Goal: Find specific page/section: Find specific page/section

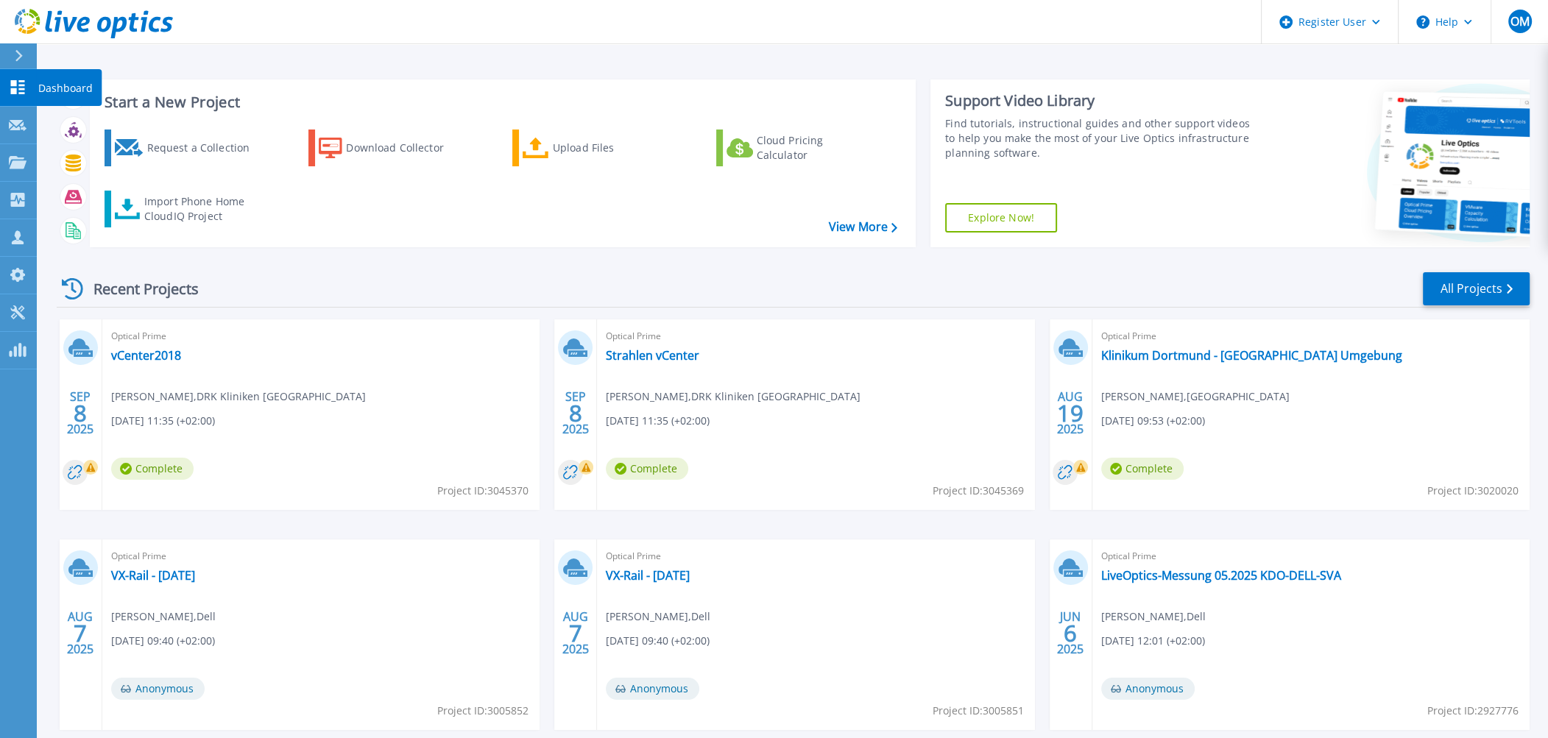
click at [21, 82] on icon at bounding box center [18, 87] width 14 height 14
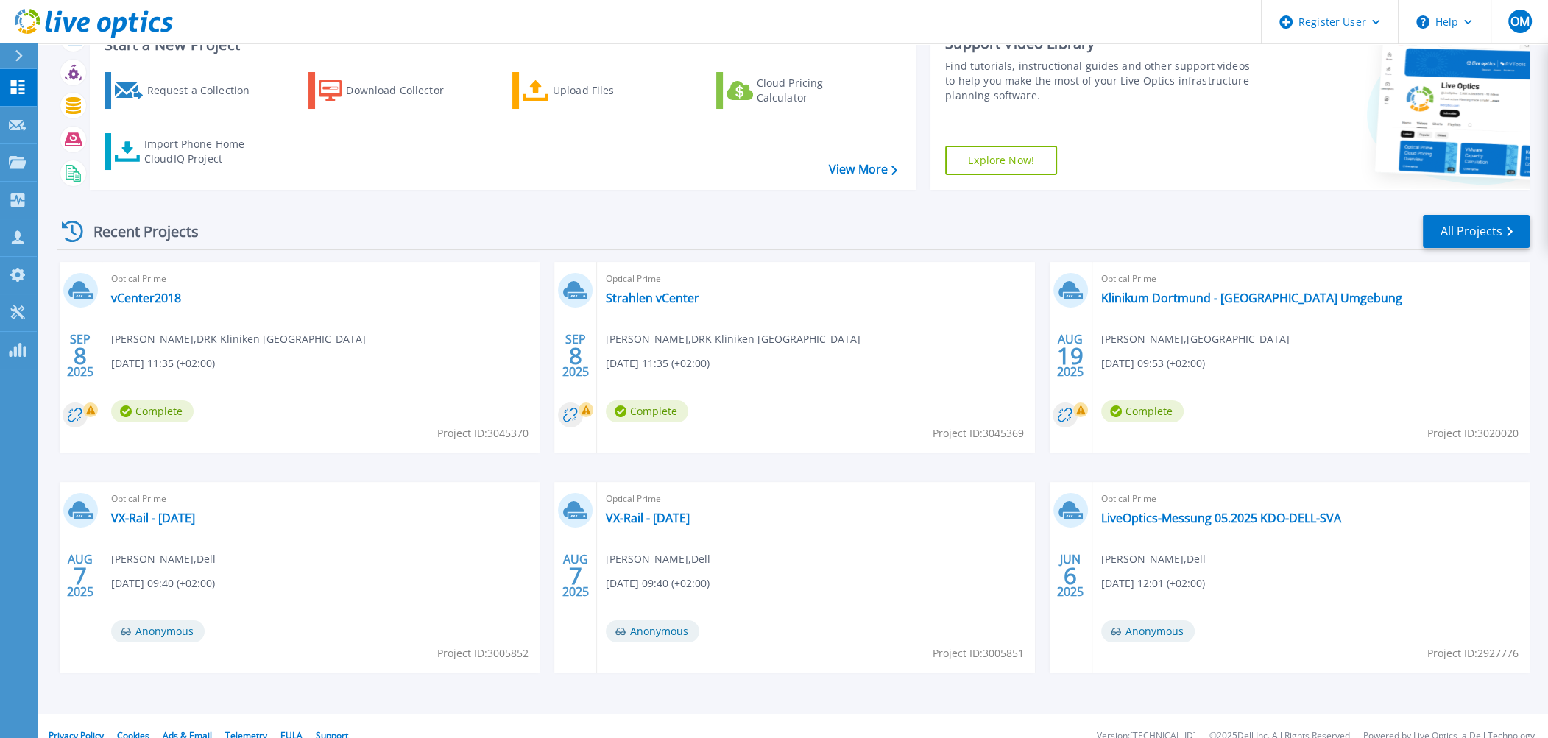
scroll to position [77, 0]
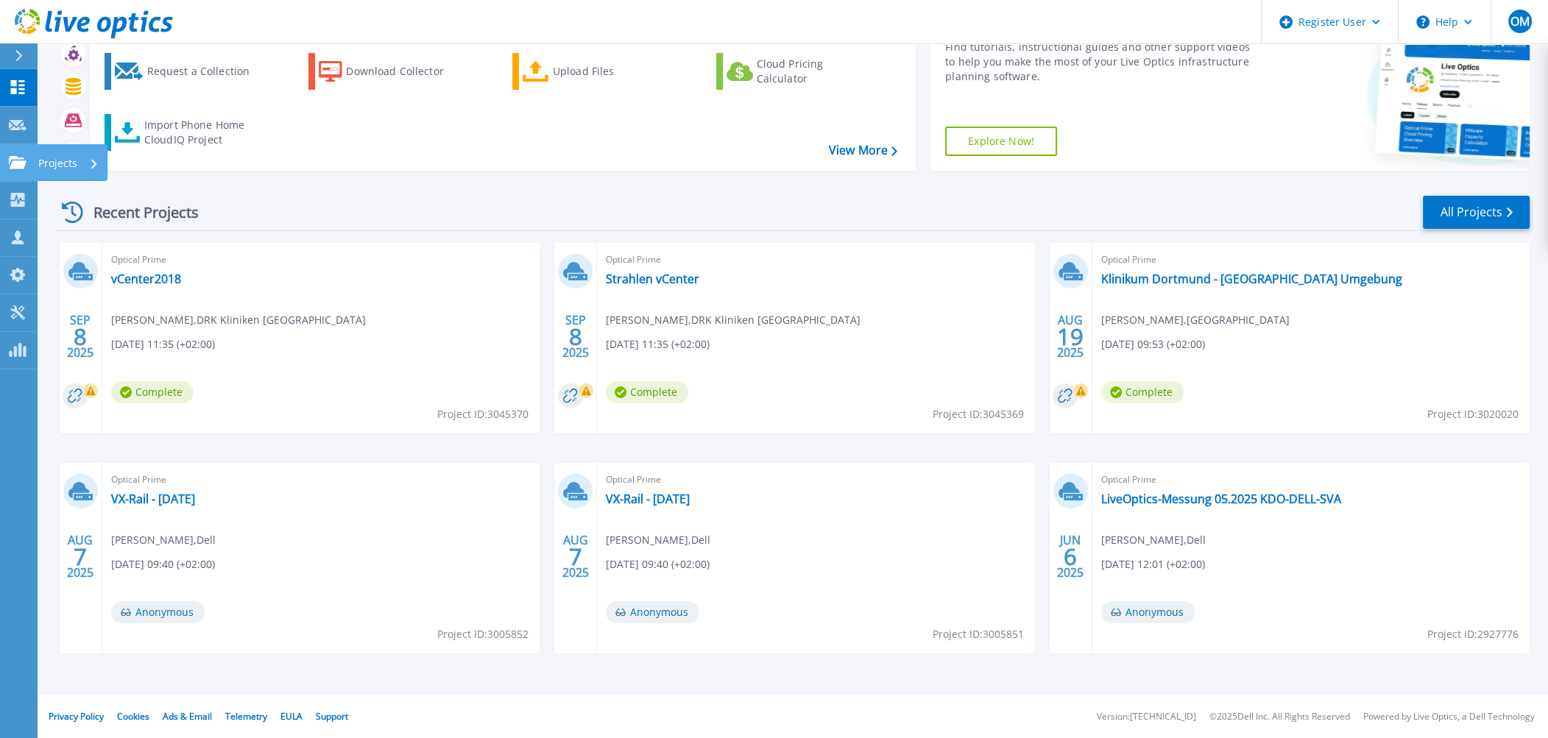
click at [11, 170] on link "Projects Projects" at bounding box center [18, 163] width 37 height 38
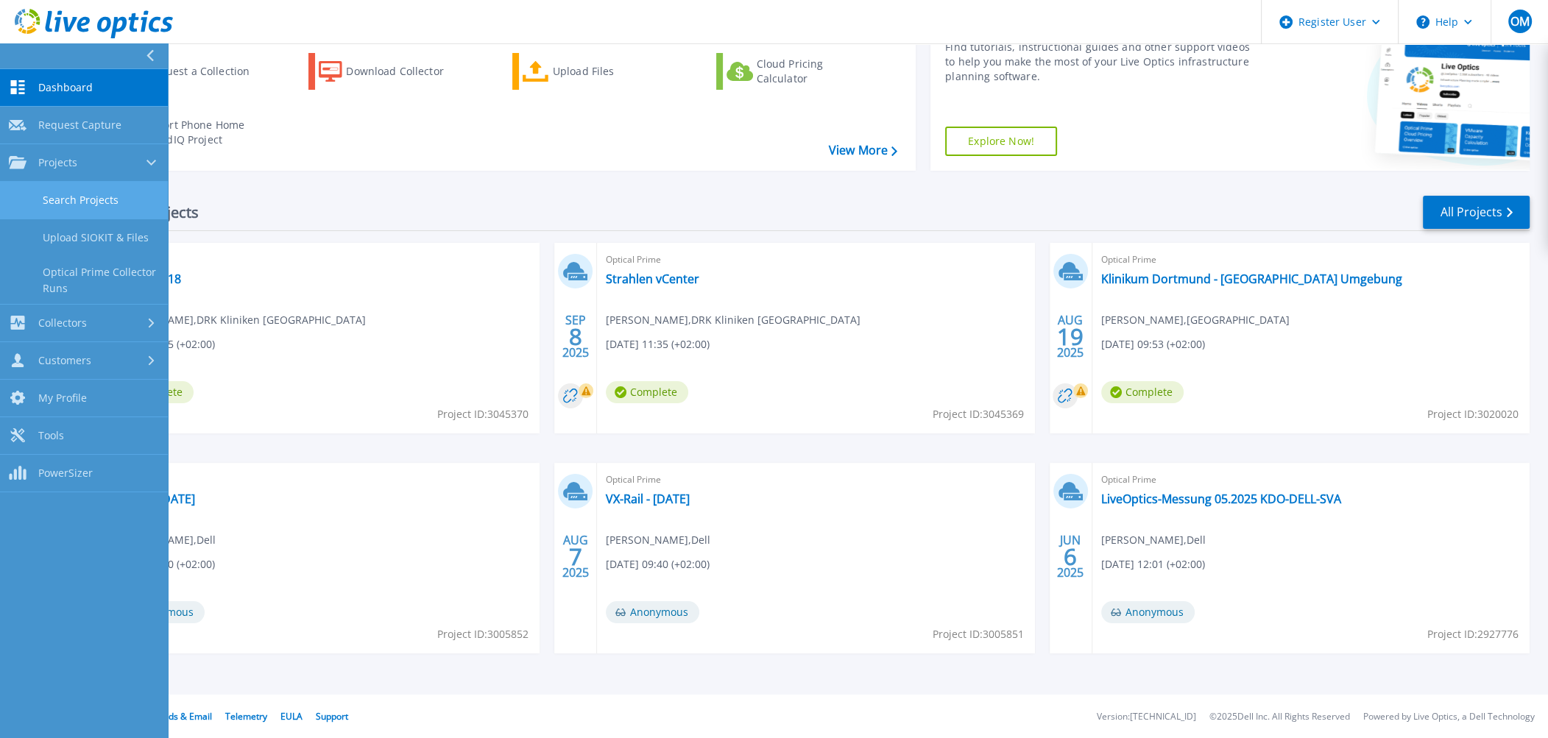
click at [94, 205] on link "Search Projects" at bounding box center [84, 201] width 168 height 38
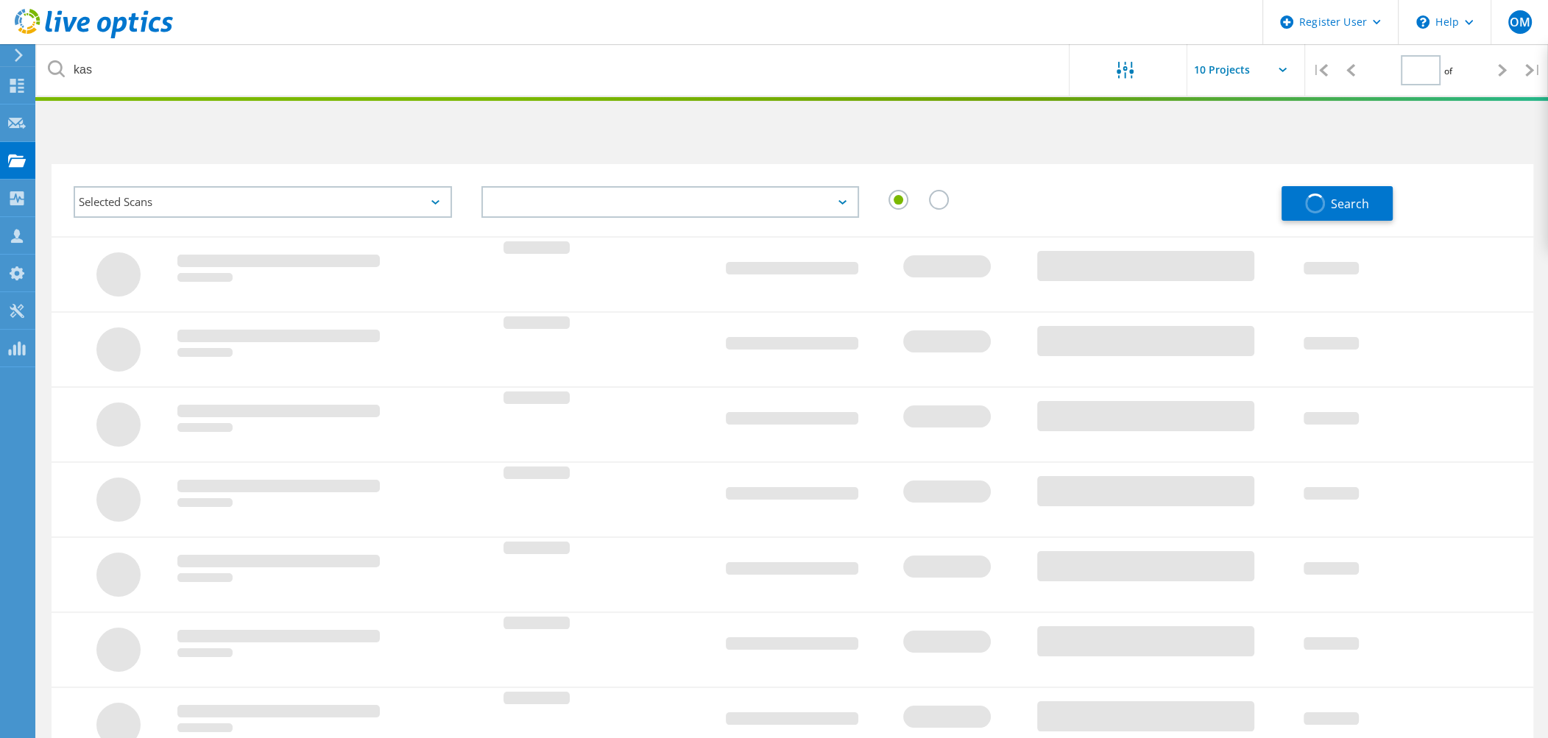
type input "1"
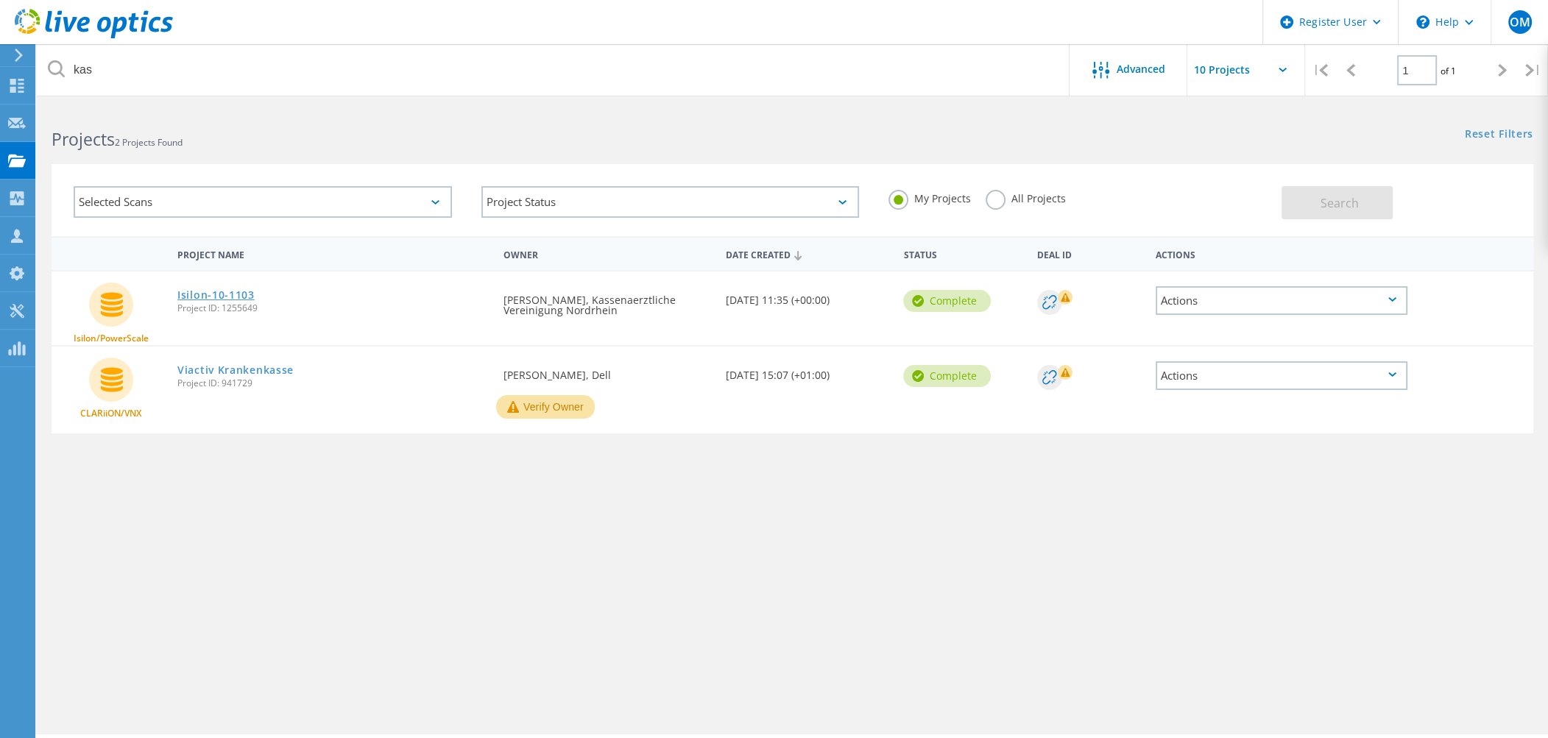
click at [210, 293] on link "Isilon-10-1103" at bounding box center [215, 295] width 77 height 10
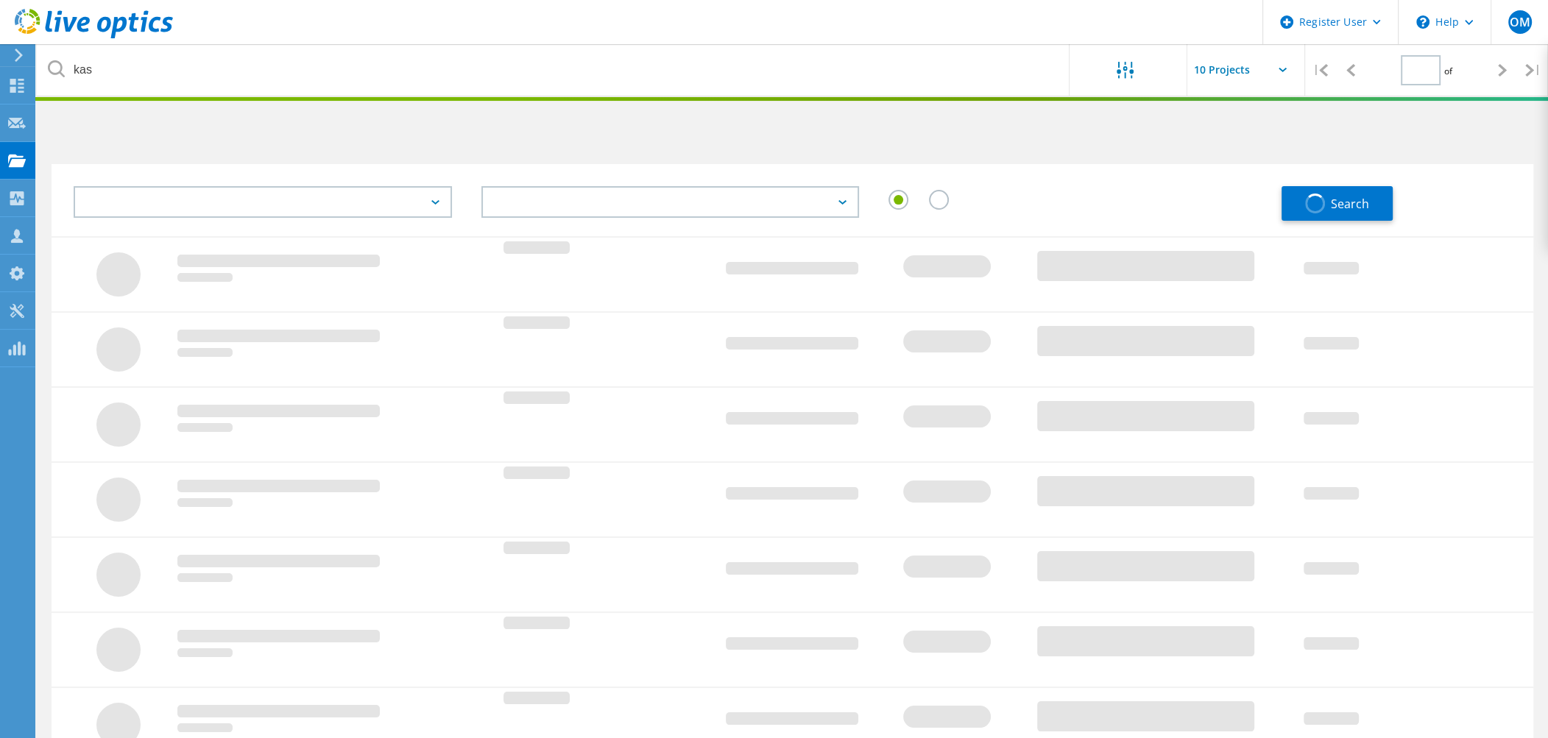
type input "1"
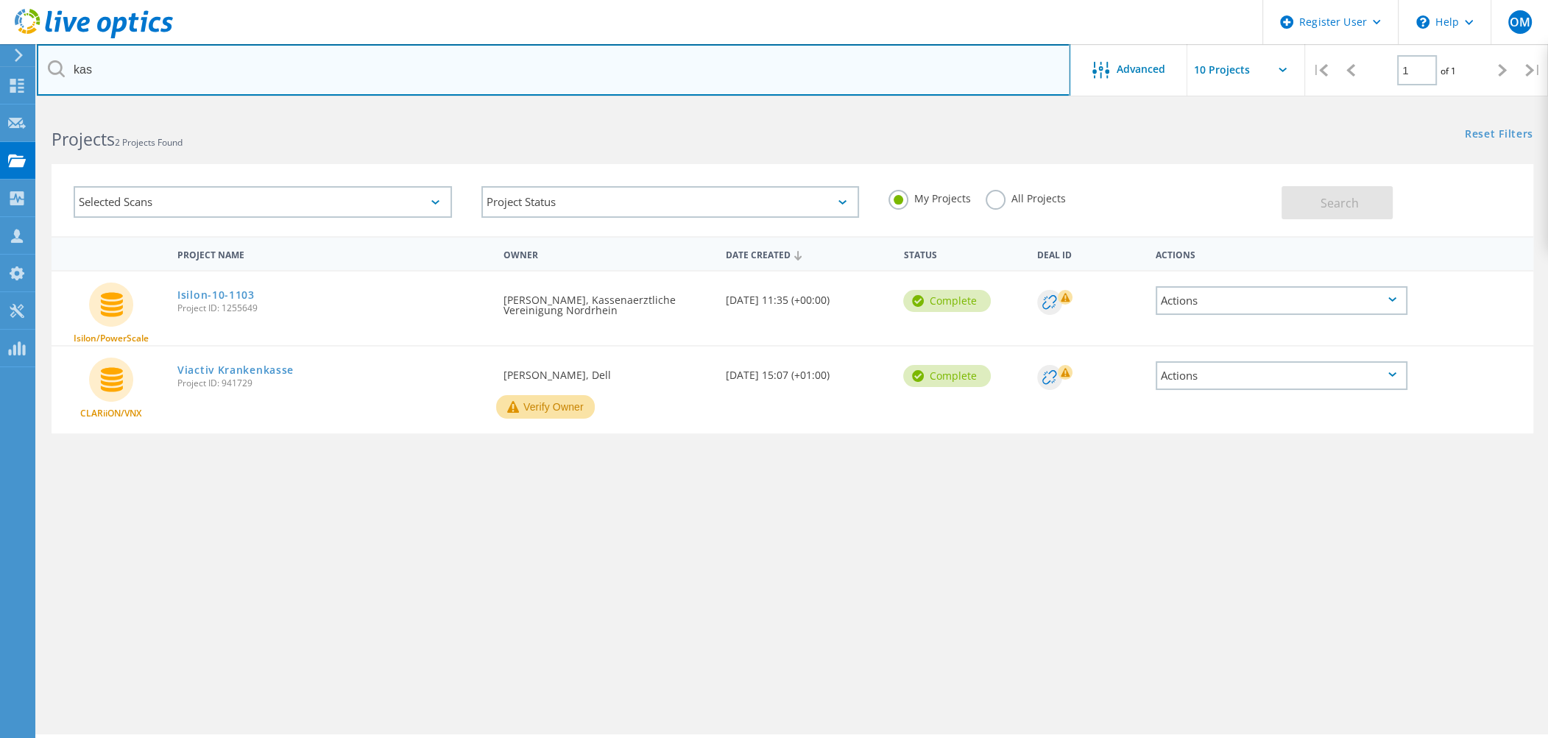
drag, startPoint x: 362, startPoint y: 78, endPoint x: -13, endPoint y: 35, distance: 377.8
click at [0, 35] on html "Register User \n Help Explore Helpful Articles Contact Support OM Dell User Oli…" at bounding box center [774, 389] width 1548 height 779
type input "pachl"
